Goal: Communication & Community: Answer question/provide support

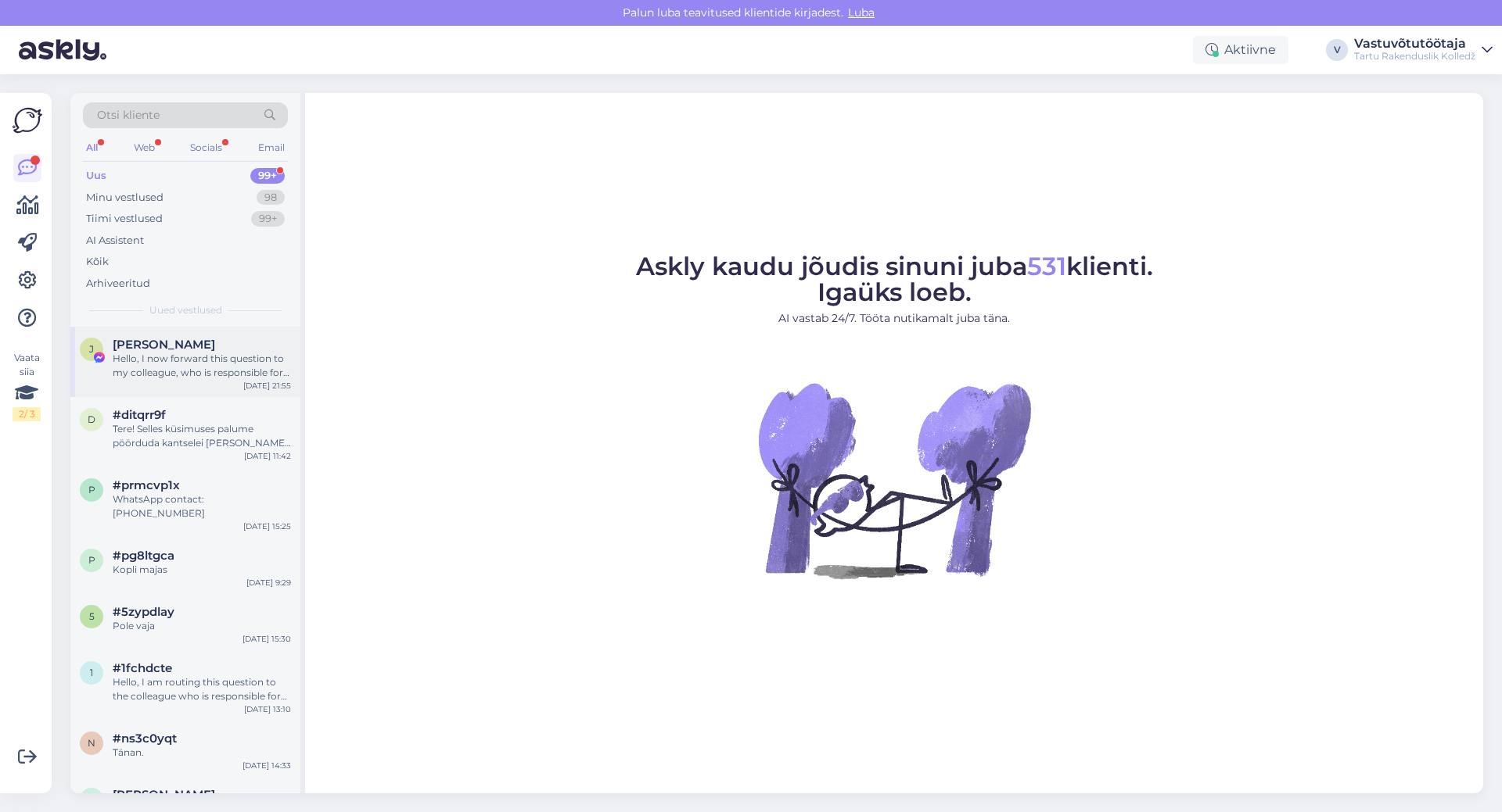
click at [200, 354] on div "Hello, I now forward this question to my colleague, who is responsible for this…" at bounding box center [201, 366] width 179 height 28
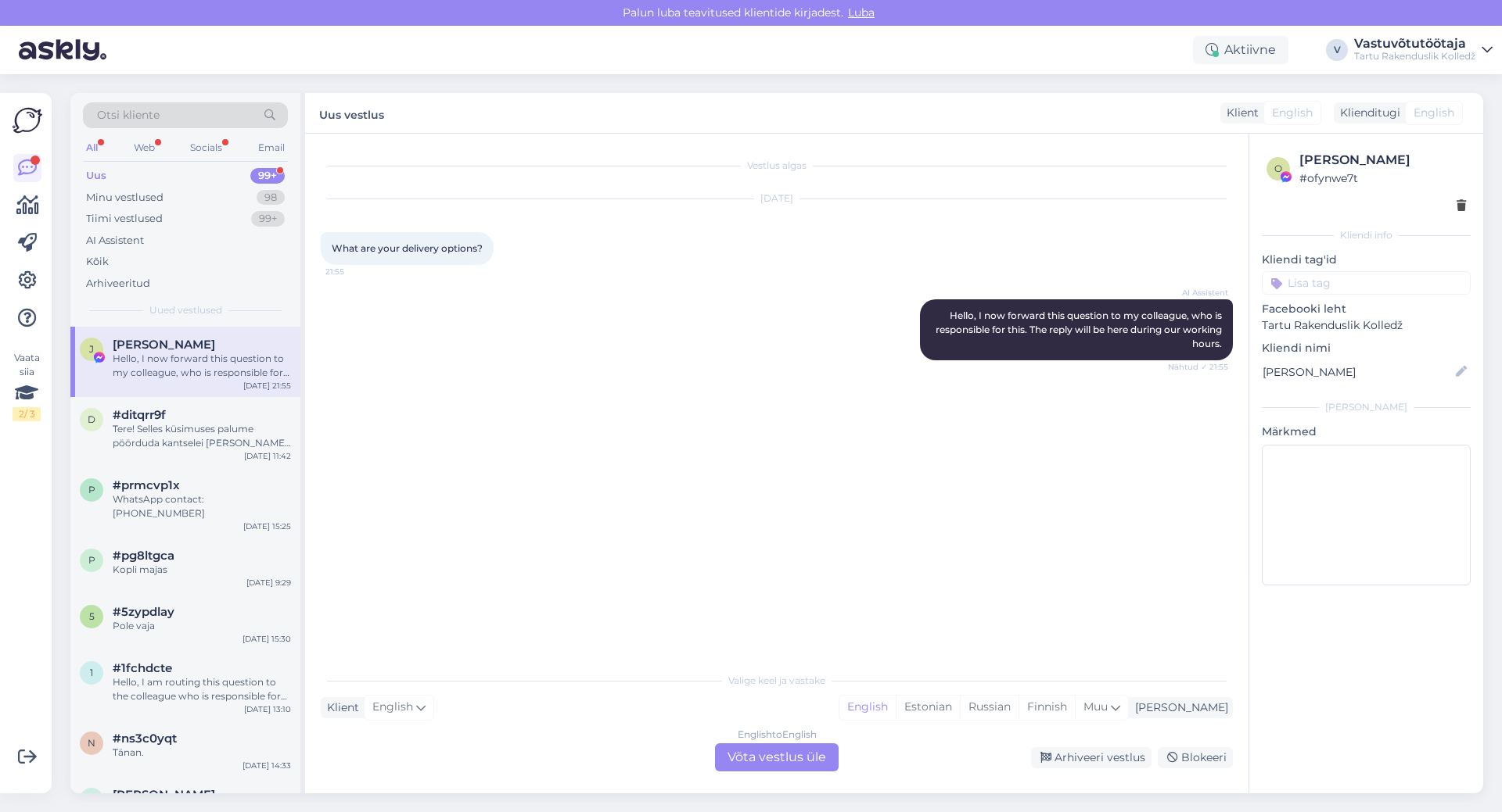
click at [807, 765] on div "English to English Võta vestlus üle" at bounding box center [777, 757] width 124 height 28
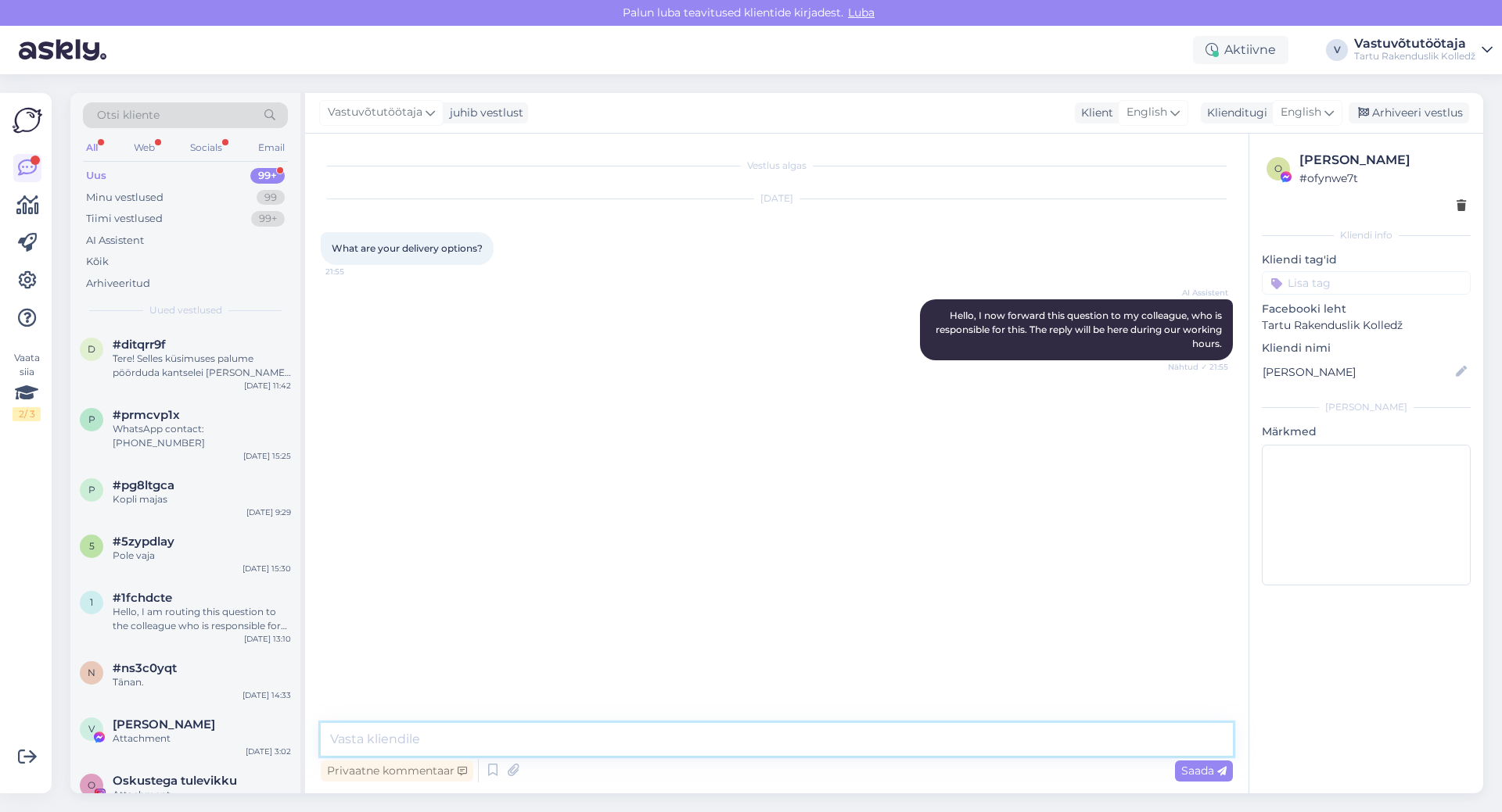
click at [551, 742] on textarea at bounding box center [777, 740] width 912 height 33
type textarea "P"
click at [594, 742] on textarea "Tere! Palun täpsustage enda küsimust." at bounding box center [777, 740] width 912 height 33
type textarea "Tere! Palun täpsustage enda küsimust."
click at [1159, 110] on span "English" at bounding box center [1146, 112] width 41 height 17
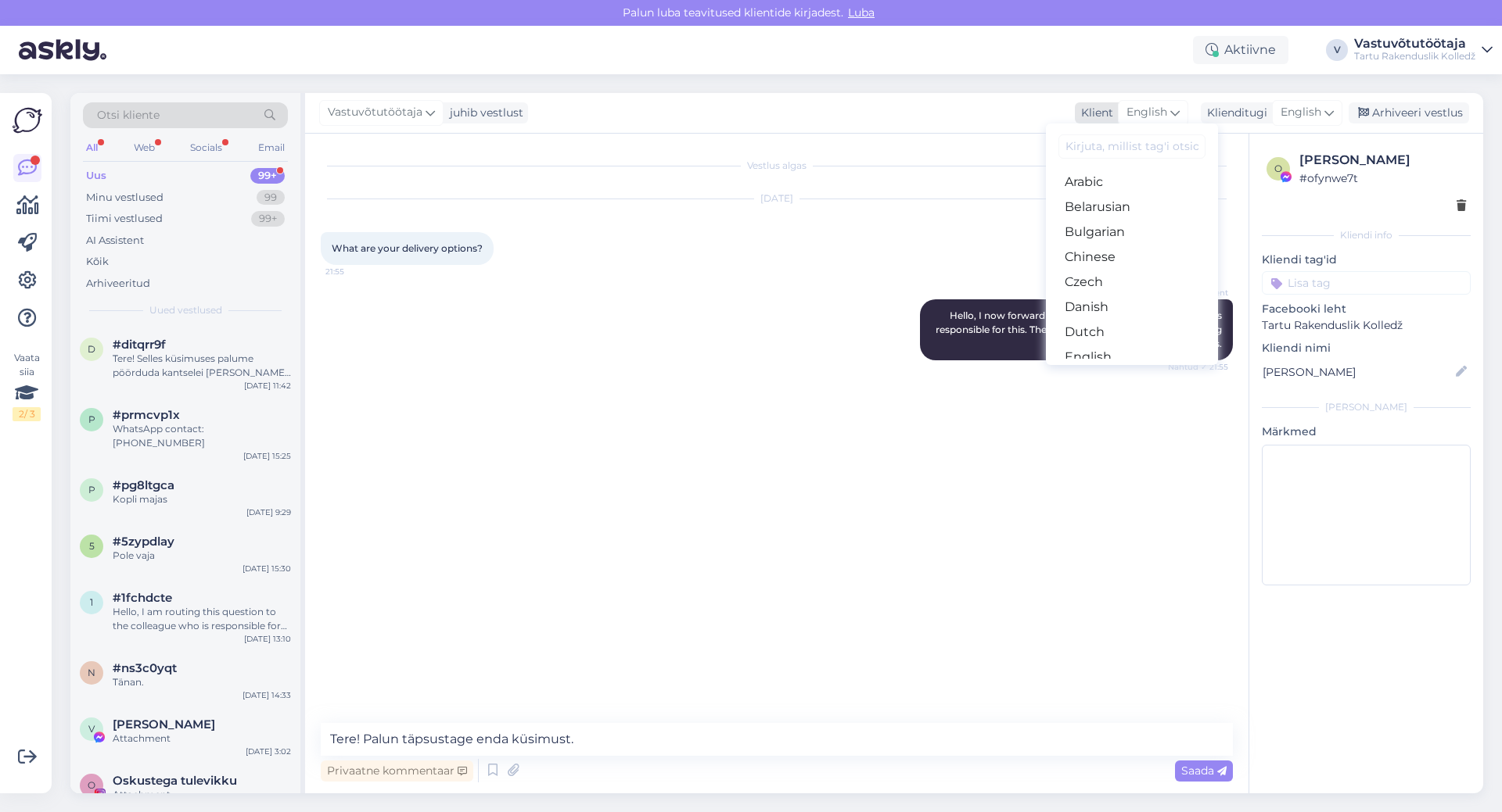
click at [1159, 110] on span "English" at bounding box center [1146, 112] width 41 height 17
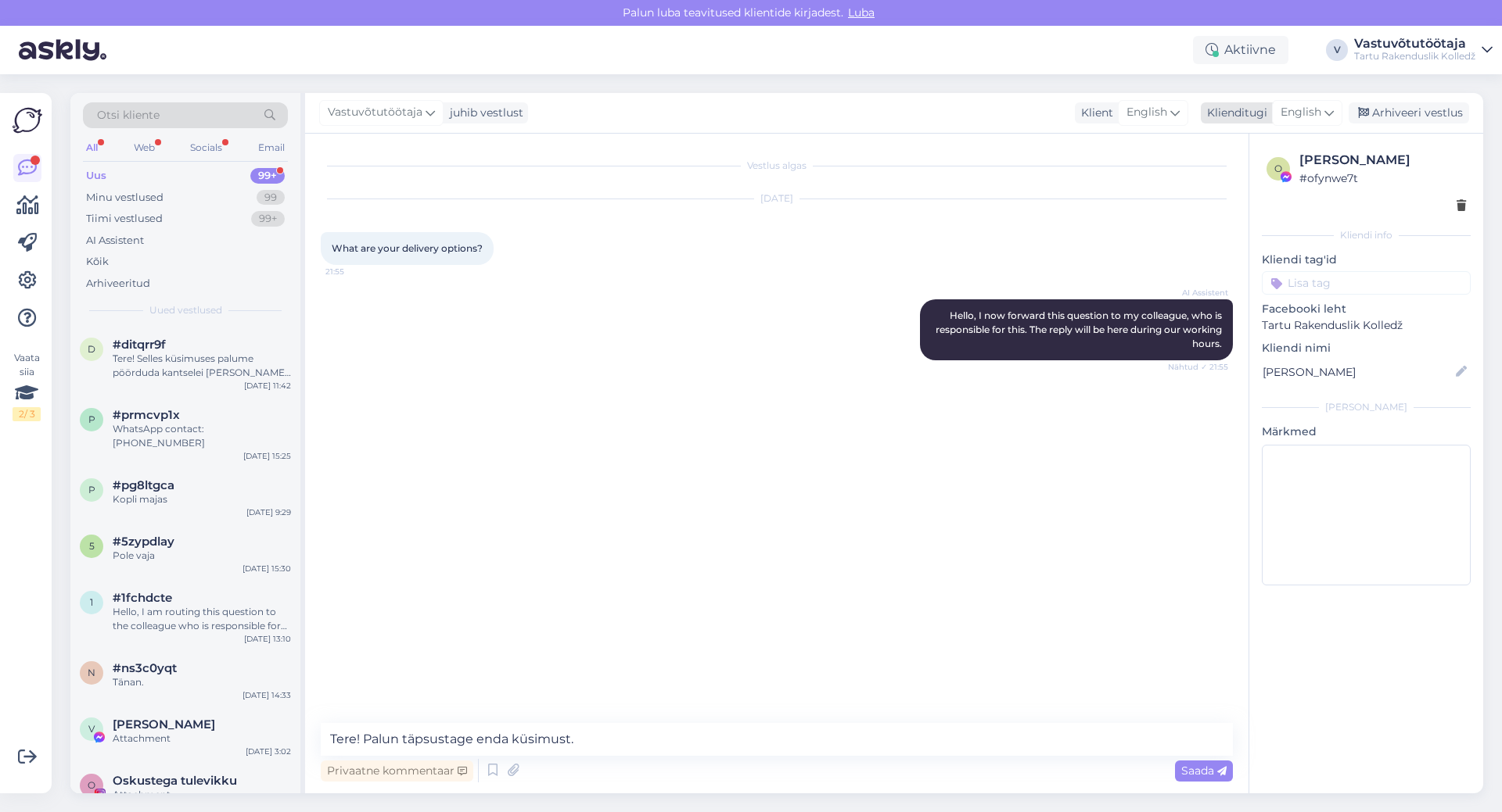
click at [1286, 104] on span "English" at bounding box center [1301, 112] width 41 height 17
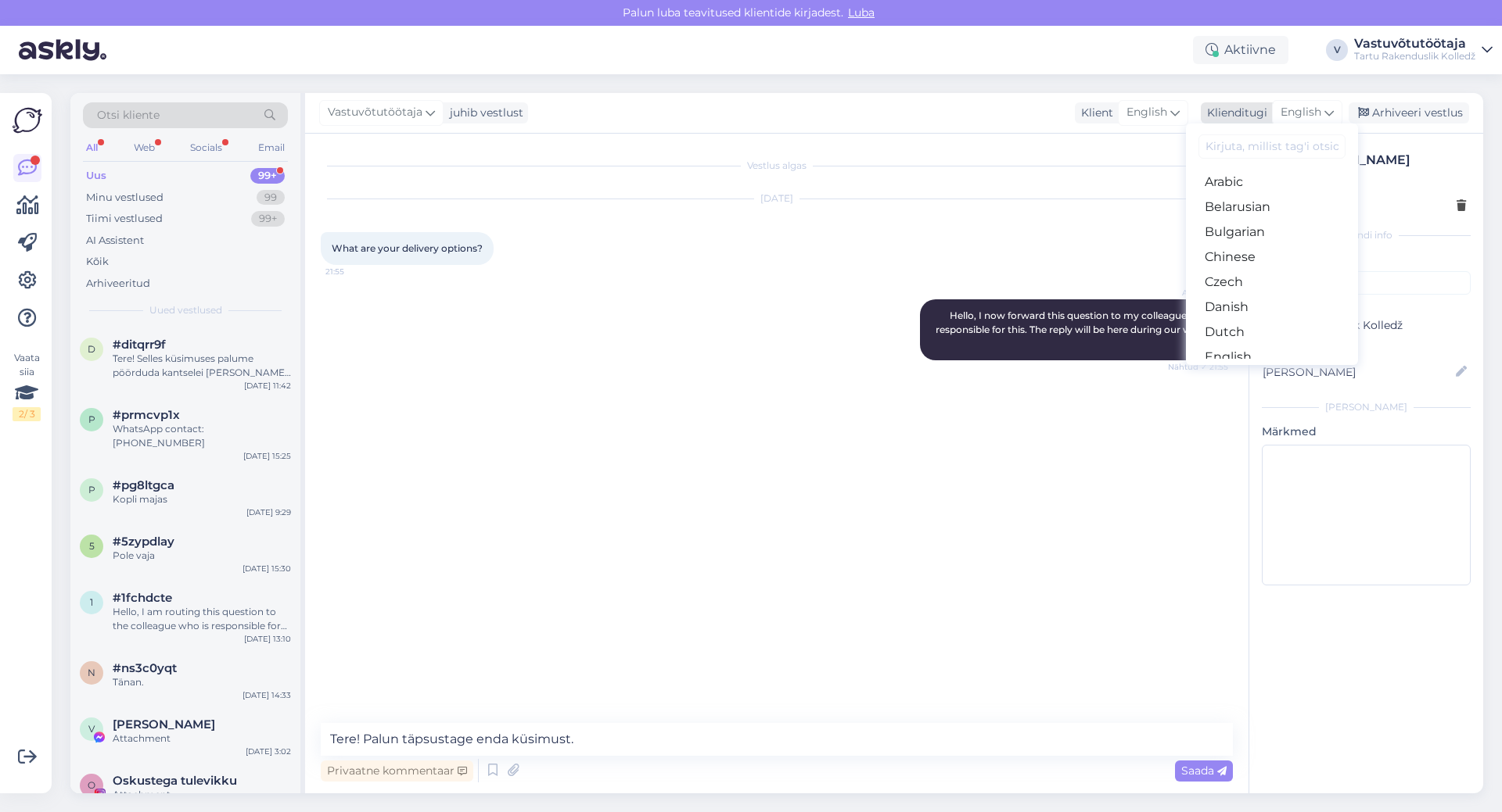
click at [1286, 104] on span "English" at bounding box center [1301, 112] width 41 height 17
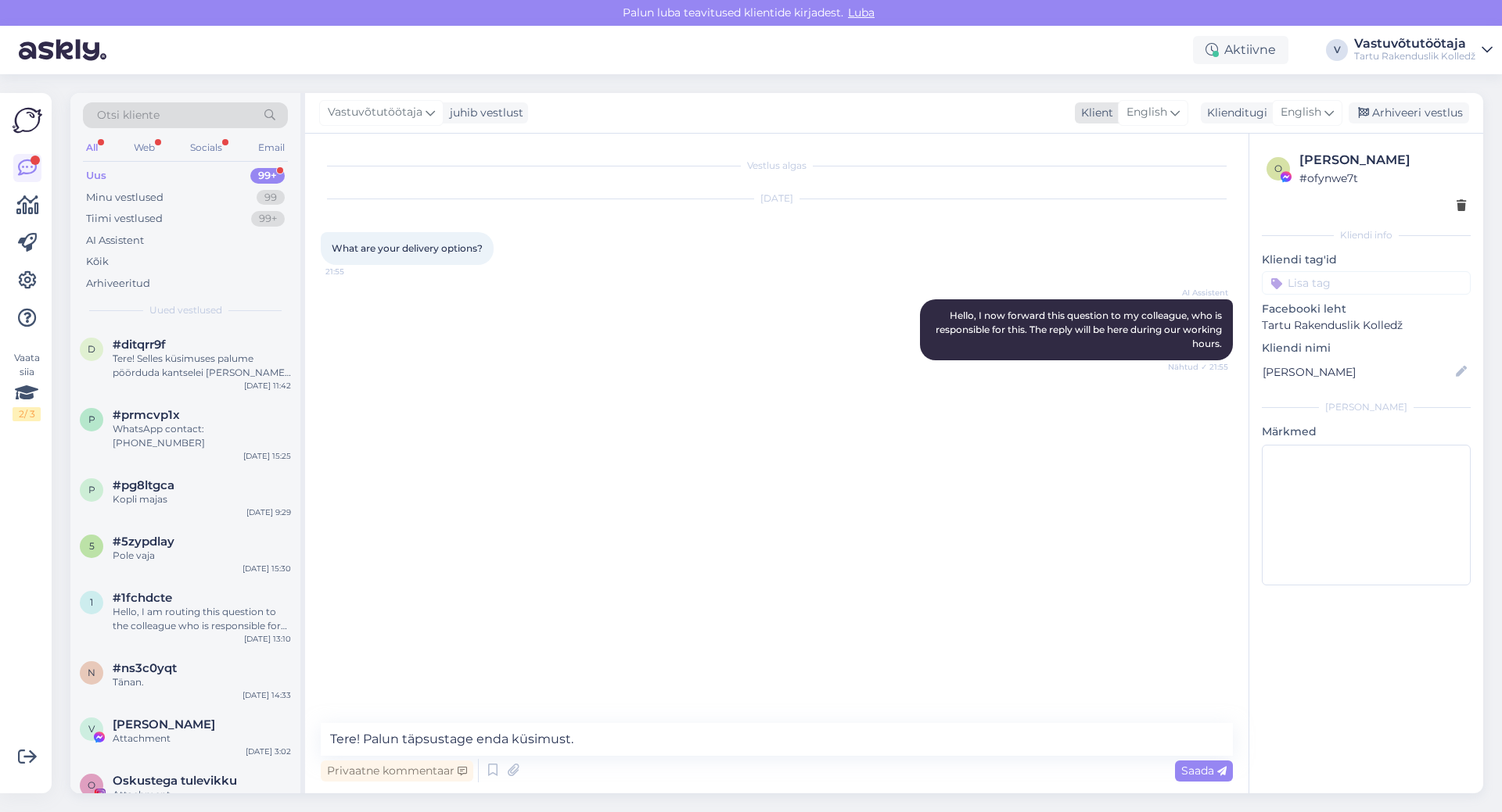
click at [1141, 112] on span "English" at bounding box center [1146, 112] width 41 height 17
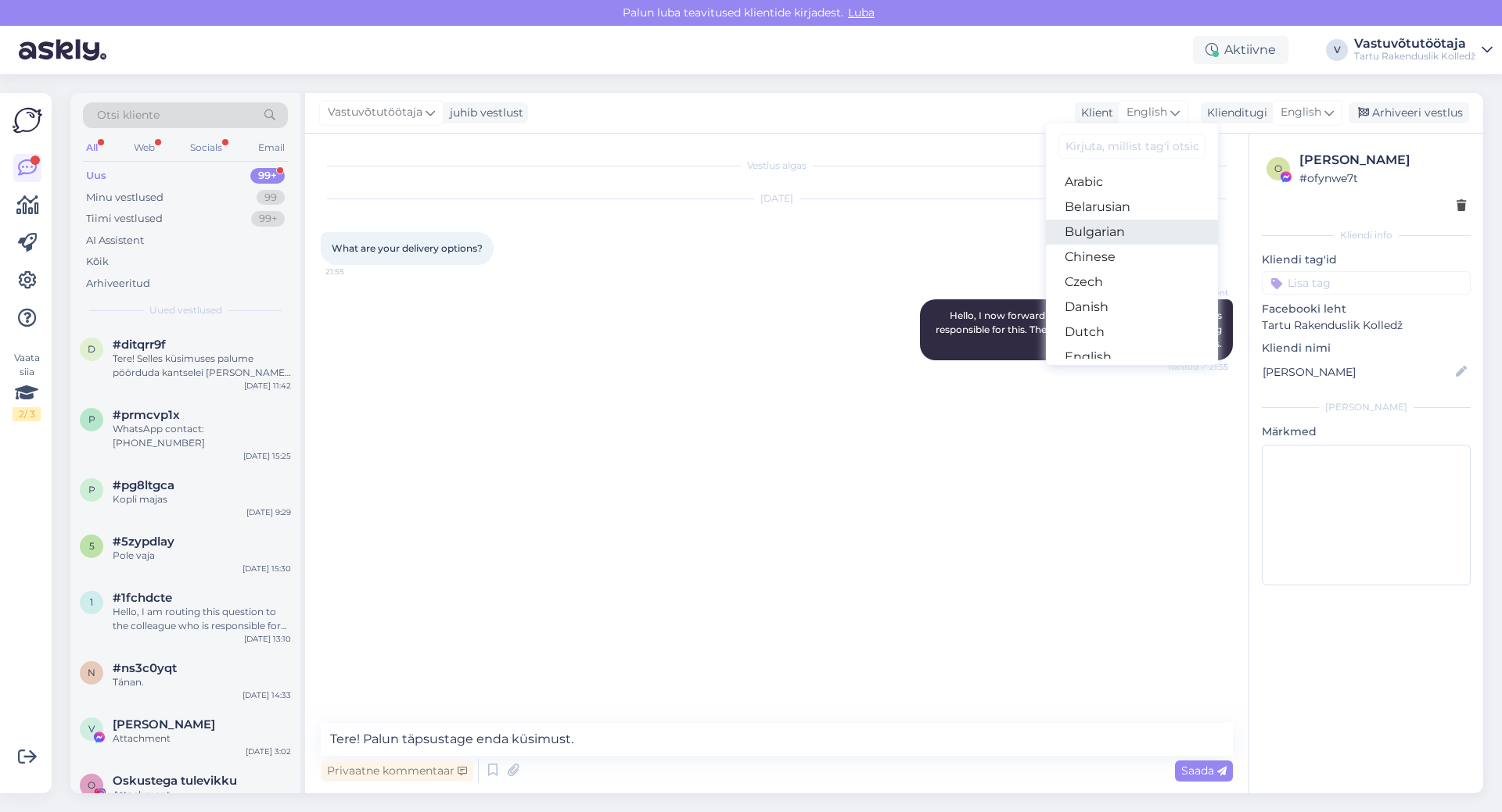
scroll to position [156, 0]
click at [1098, 229] on link "Estonian" at bounding box center [1132, 226] width 172 height 25
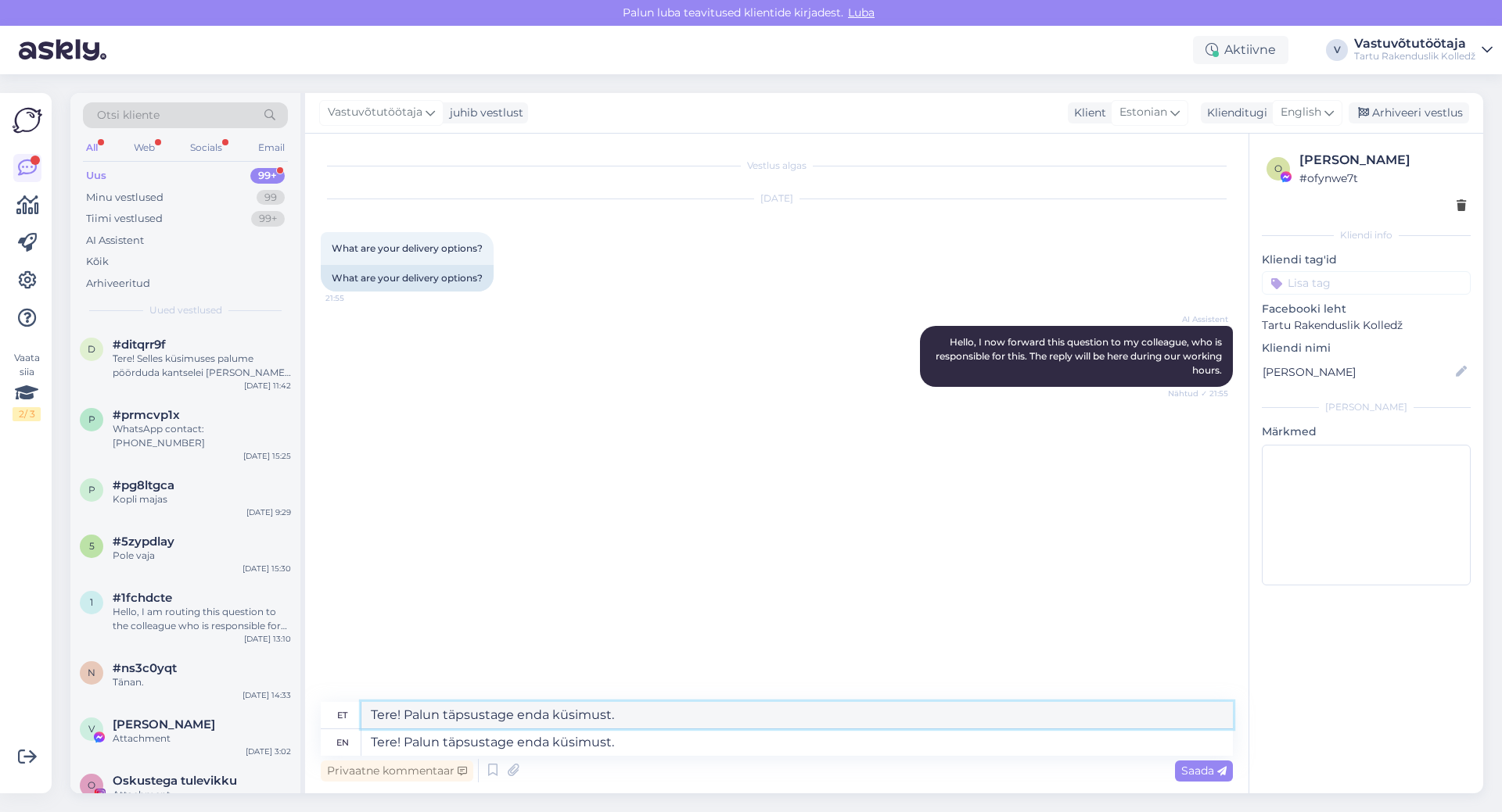
click at [612, 714] on textarea "Tere! Palun täpsustage enda küsimust." at bounding box center [798, 715] width 872 height 27
drag, startPoint x: 621, startPoint y: 714, endPoint x: 521, endPoint y: 716, distance: 100.0
click at [521, 716] on textarea "Tere! Palun täpsustage enda küsimust." at bounding box center [798, 715] width 872 height 27
type textarea "Tere! Palun täpsustage enda küsimust"
drag, startPoint x: 668, startPoint y: 751, endPoint x: 305, endPoint y: 716, distance: 364.7
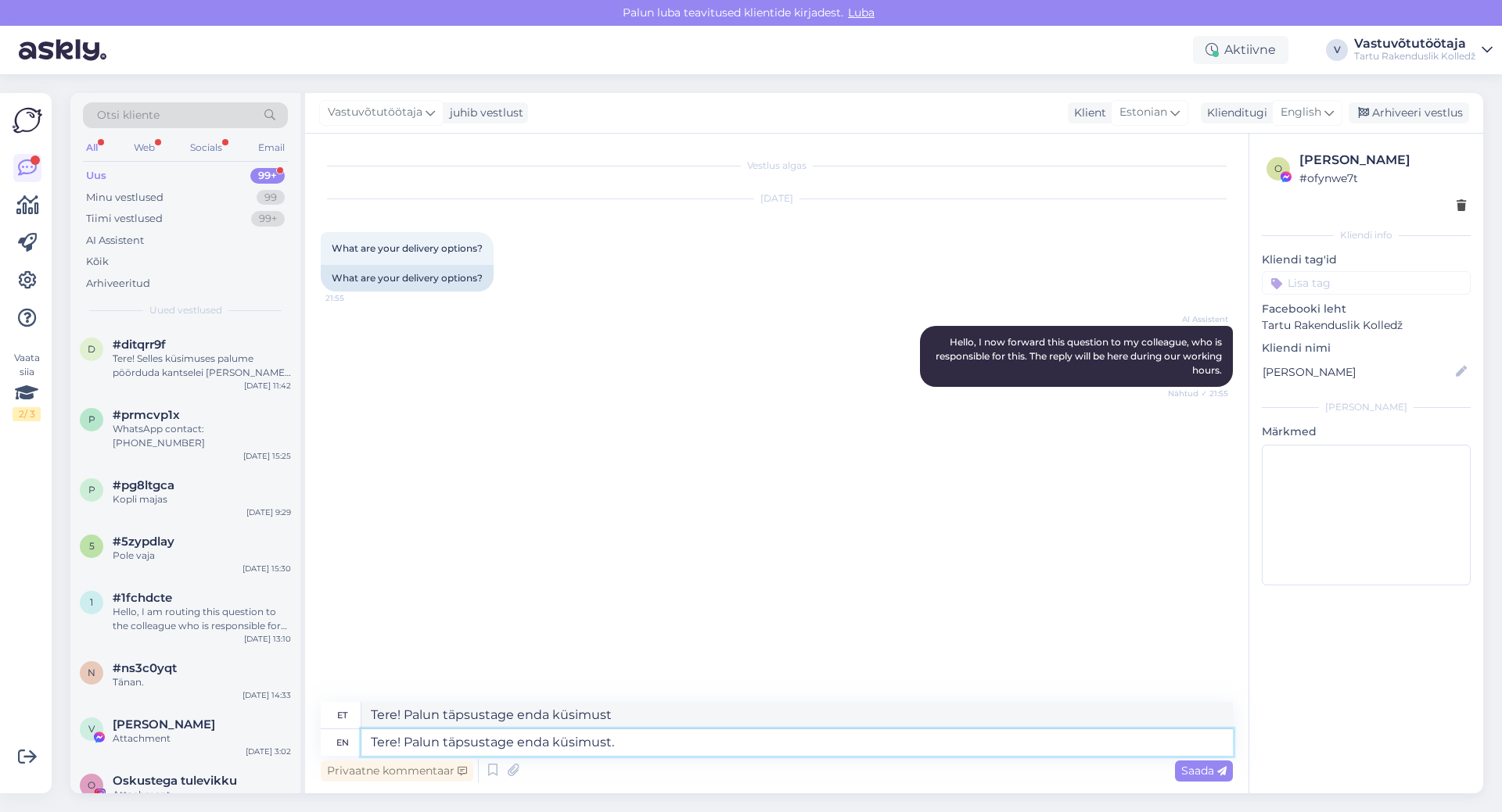
click at [298, 718] on div "Otsi kliente All Web Socials Email Uus 99+ Minu vestlused 99 Tiimi vestlused 99…" at bounding box center [777, 443] width 1413 height 700
click at [696, 714] on textarea "Tere! Palun täpsustage enda küsimust" at bounding box center [798, 715] width 872 height 27
click at [605, 741] on textarea at bounding box center [798, 742] width 872 height 27
click at [1324, 118] on div "English" at bounding box center [1307, 112] width 71 height 25
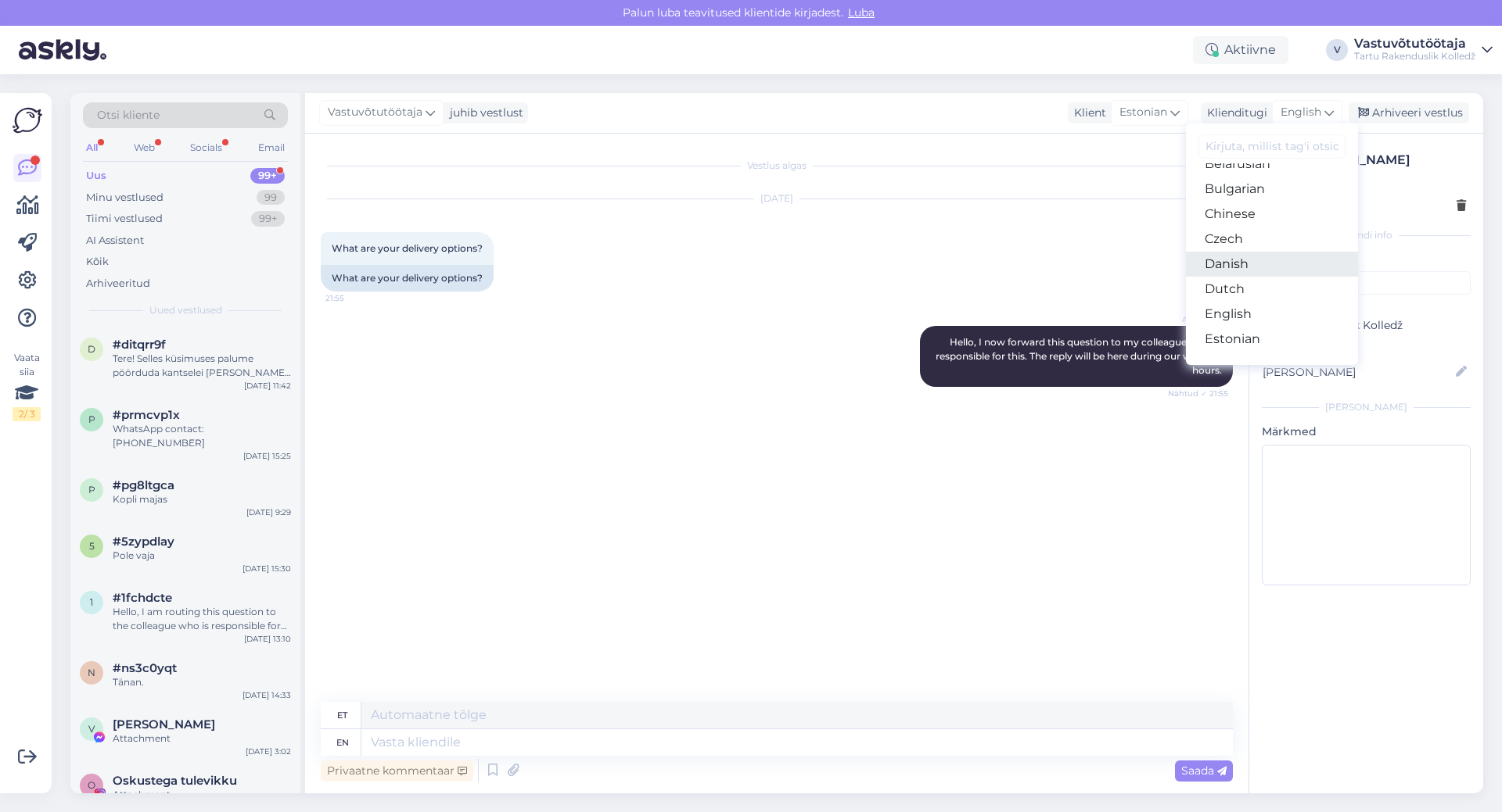
scroll to position [78, 0]
drag, startPoint x: 1257, startPoint y: 297, endPoint x: 1235, endPoint y: 261, distance: 42.2
click at [1257, 298] on link "Estonian" at bounding box center [1271, 304] width 172 height 25
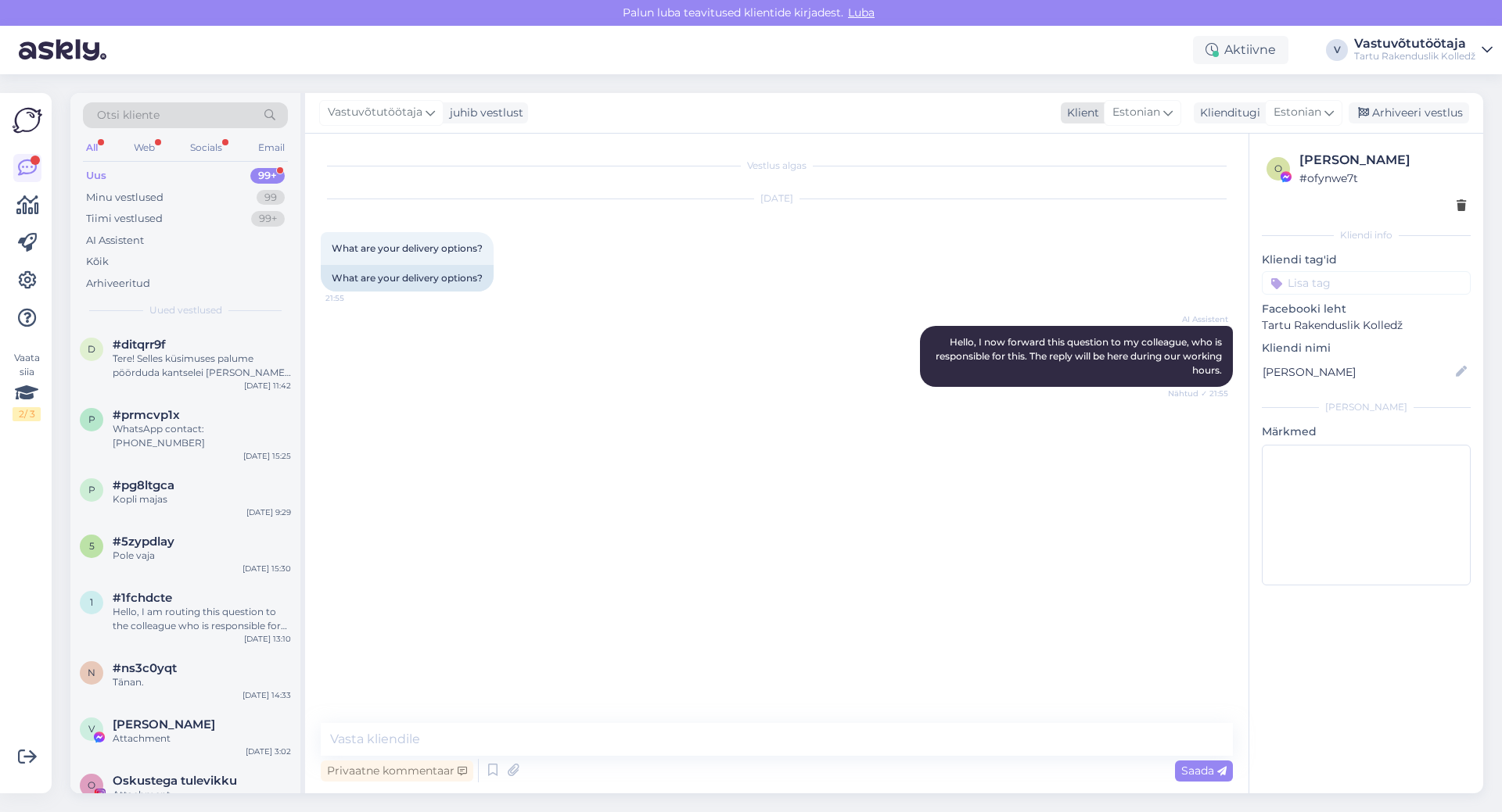
click at [1159, 112] on span "Estonian" at bounding box center [1136, 112] width 48 height 17
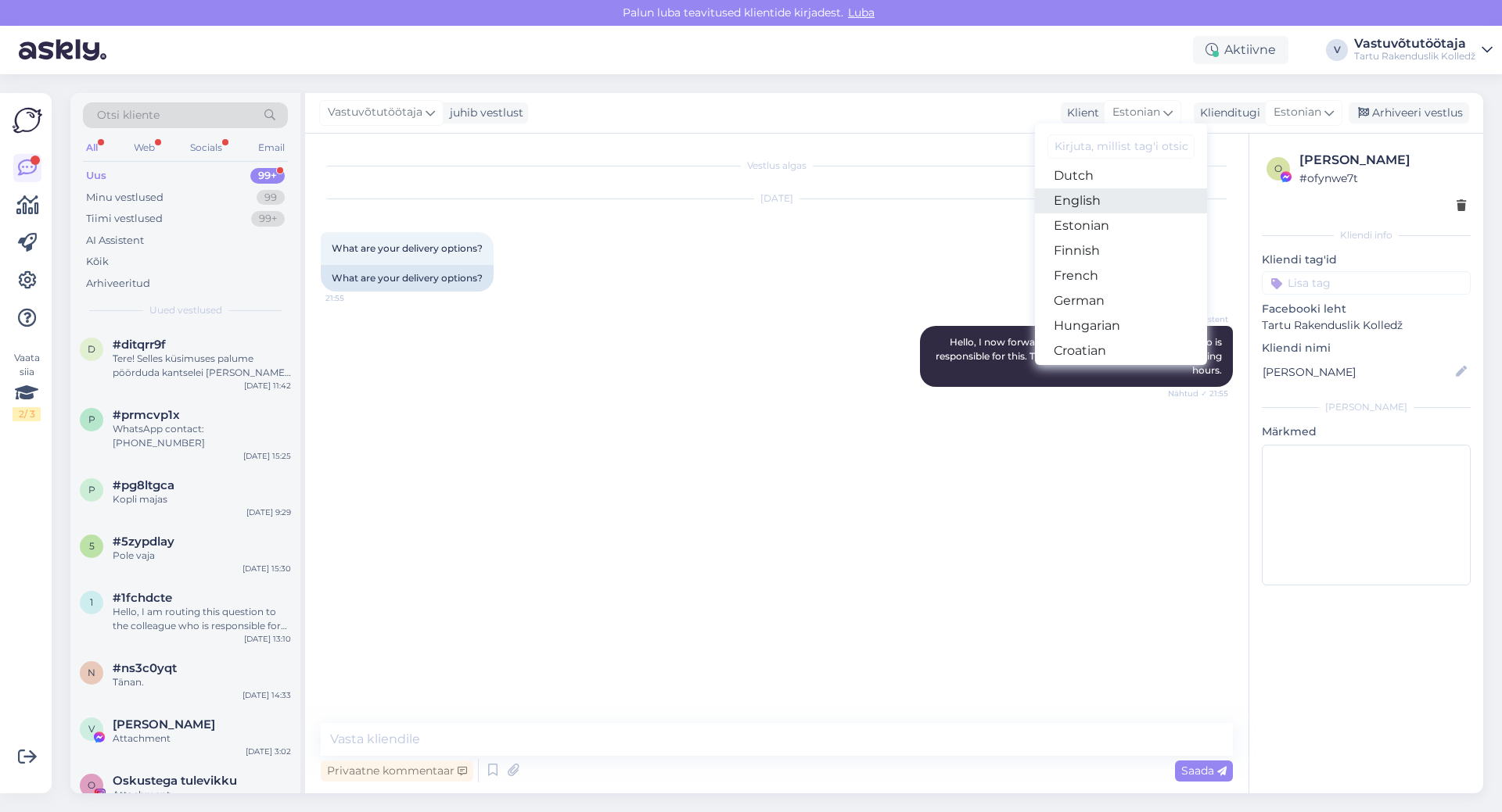
click at [1118, 204] on link "English" at bounding box center [1120, 200] width 172 height 25
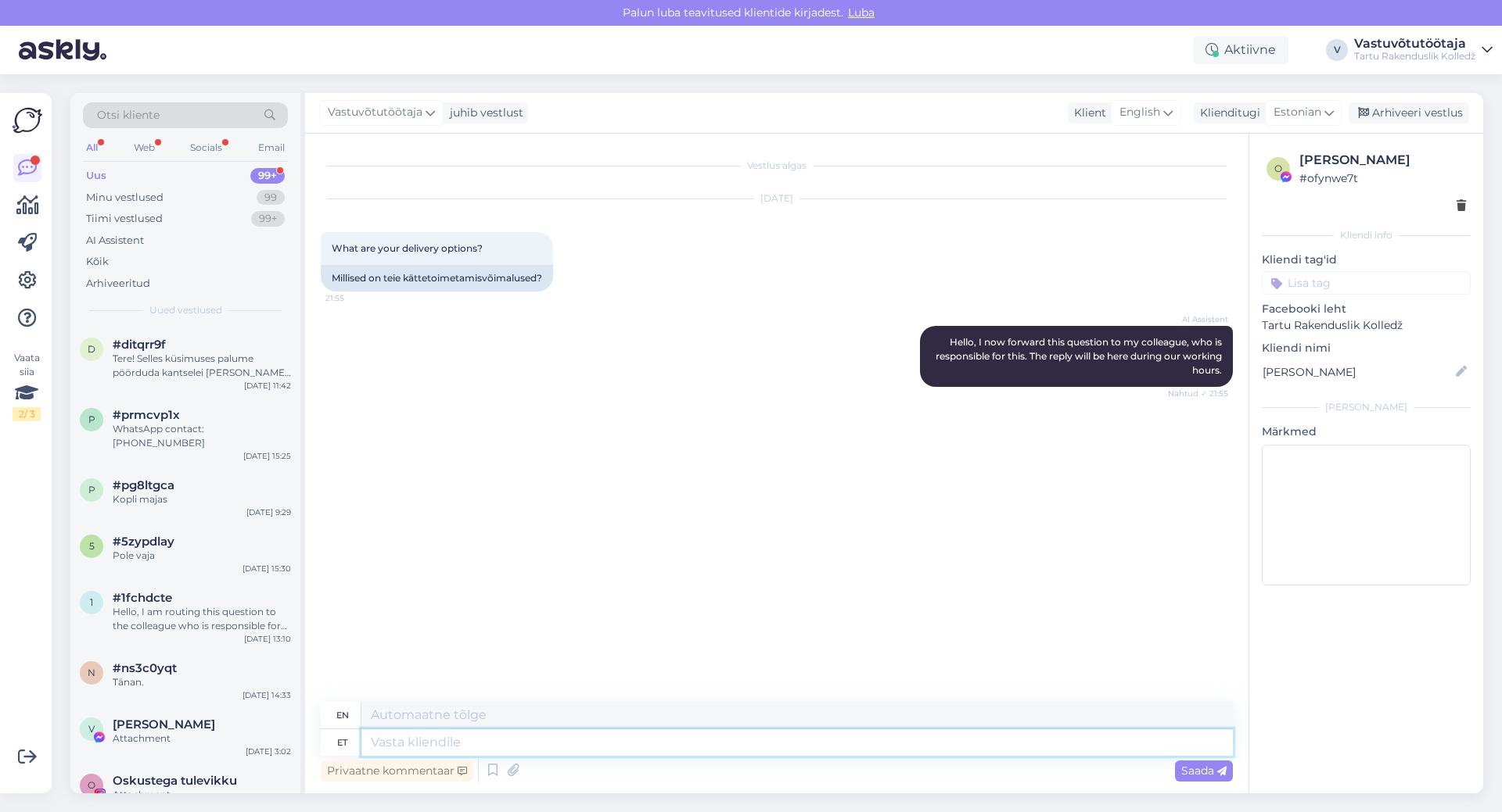
click at [459, 745] on textarea at bounding box center [798, 742] width 872 height 27
type textarea "P"
type textarea "T"
type textarea "Tere!"
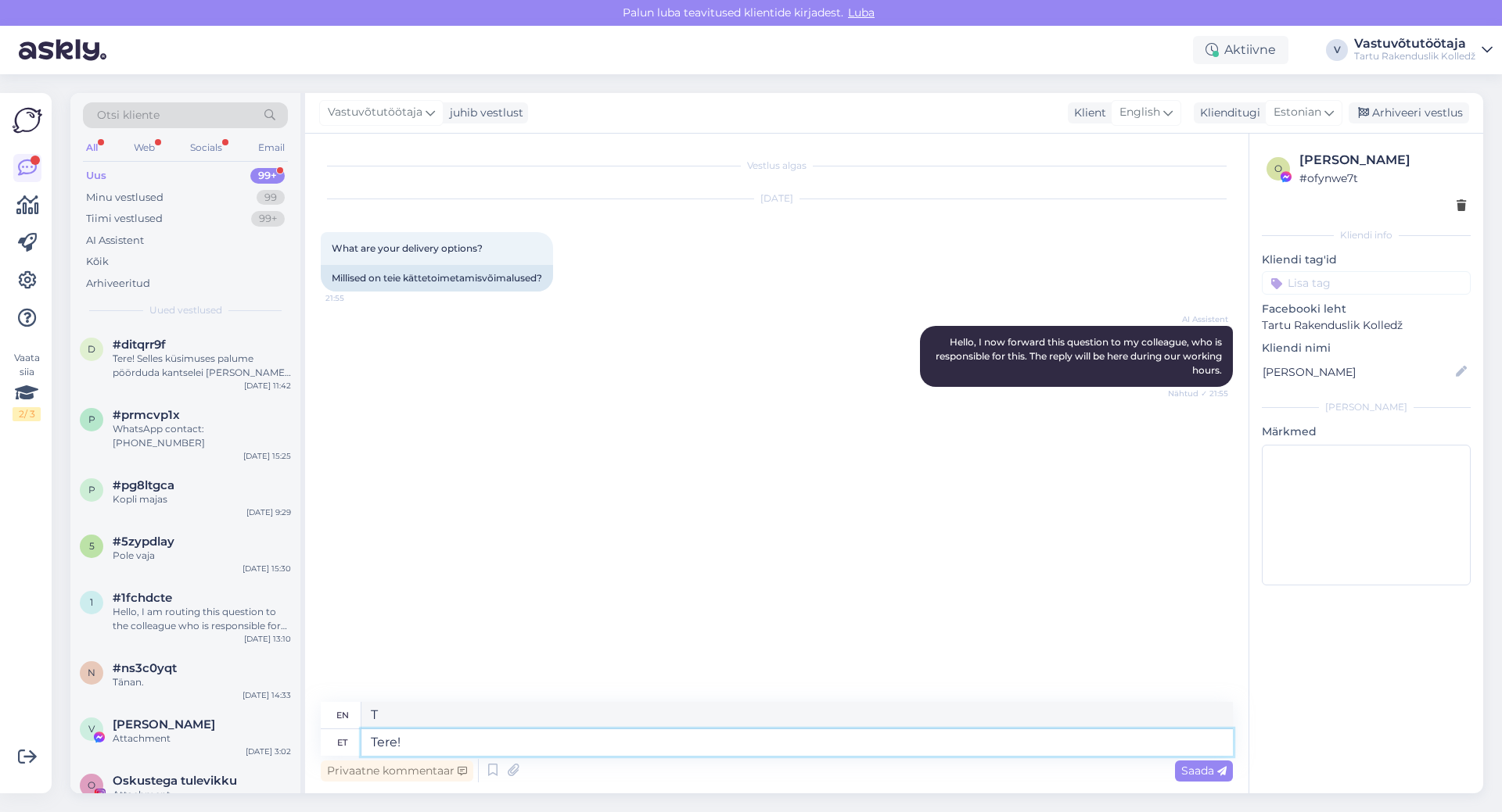
type textarea "Hello!"
type textarea "Tere! [GEOGRAPHIC_DATA]"
type textarea "Hello! Please"
type textarea "Tere! Palun täpsustage en"
type textarea "Hello! Please specify."
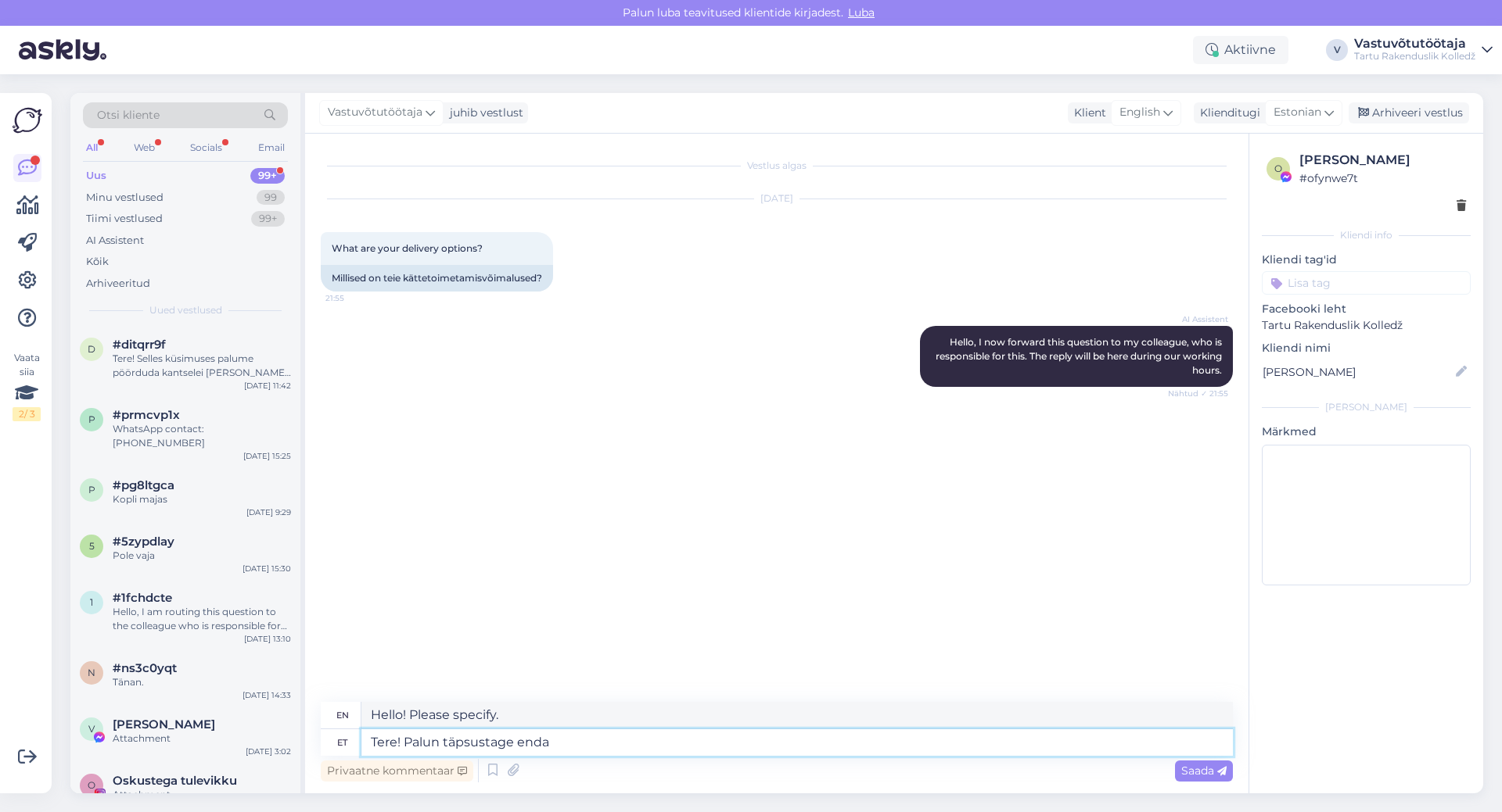
type textarea "Tere! Palun täpsustage enda k"
type textarea "Hello! Please specify your"
type textarea "Tere! Palun täpsustage enda küsimust"
type textarea "Hello! Please clarify your question."
type textarea "Tere! Palun täpsustage enda küsimust."
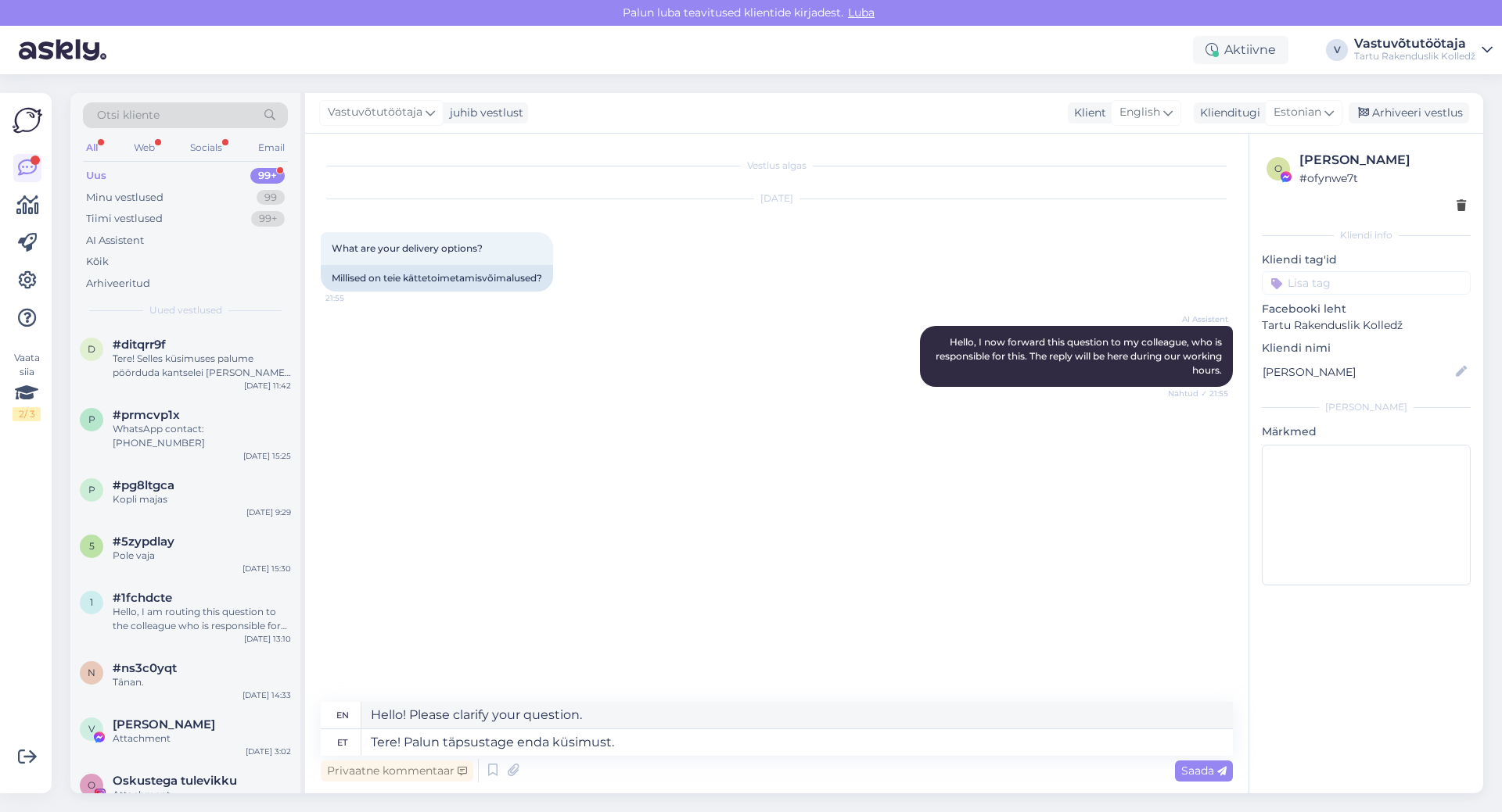
click at [1166, 765] on div "Privaatne kommentaar Saada" at bounding box center [777, 771] width 912 height 30
click at [1182, 771] on span "Saada" at bounding box center [1204, 771] width 45 height 14
